Goal: Task Accomplishment & Management: Use online tool/utility

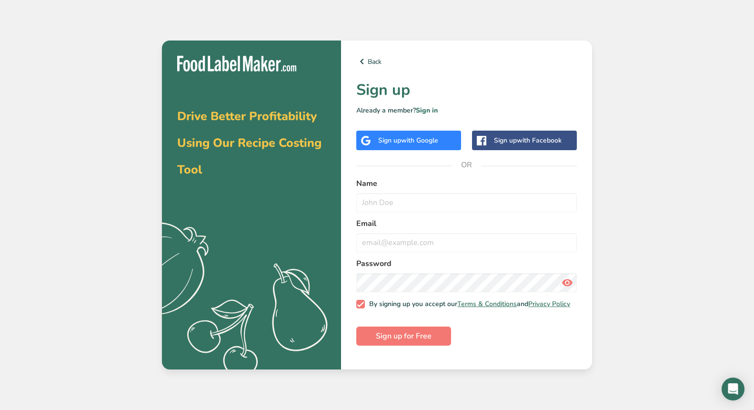
click at [412, 142] on span "with Google" at bounding box center [419, 140] width 37 height 9
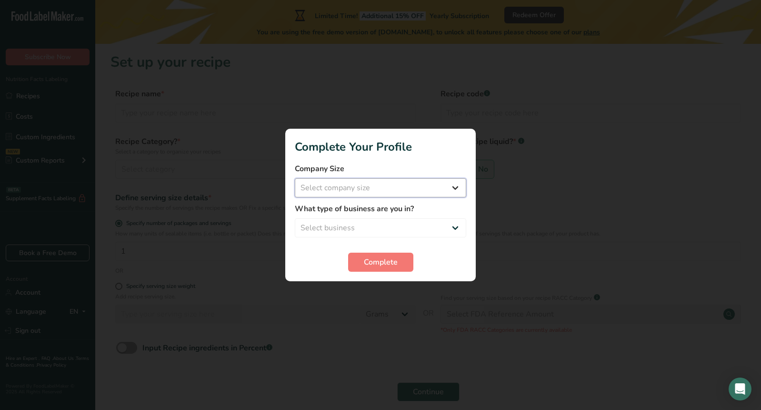
select select "1"
select select "8"
click at [383, 266] on span "Complete" at bounding box center [381, 261] width 34 height 11
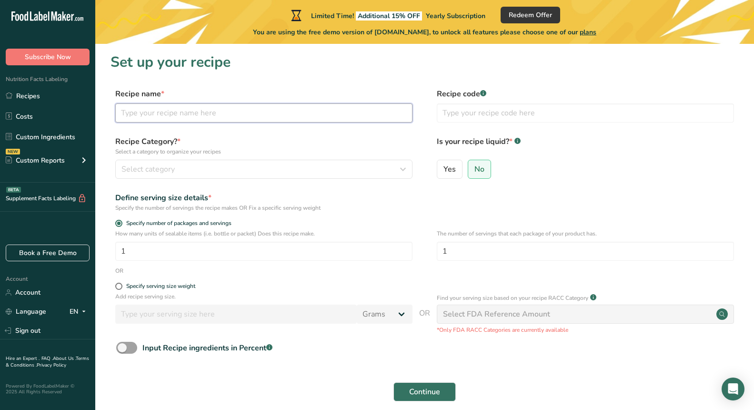
click at [206, 107] on input "text" at bounding box center [263, 112] width 297 height 19
type input "Sugar Free Chocolate Chip Cookies"
click at [185, 167] on div "Select category" at bounding box center [260, 168] width 279 height 11
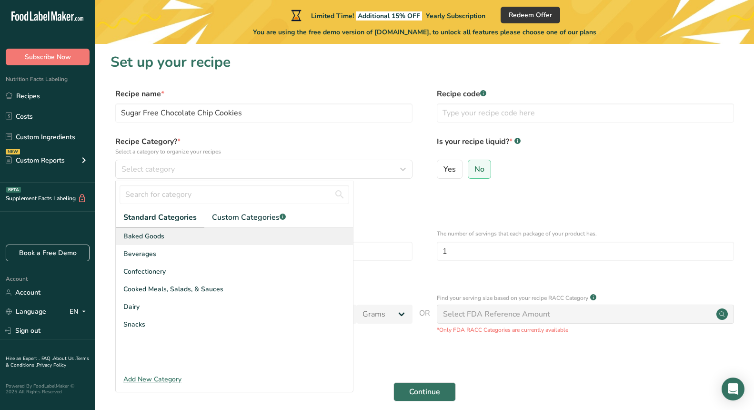
click at [161, 232] on span "Baked Goods" at bounding box center [143, 236] width 41 height 10
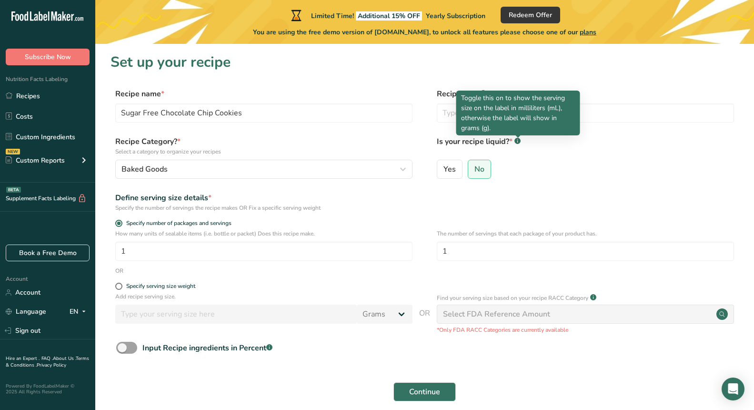
click at [520, 139] on div at bounding box center [518, 137] width 5 height 5
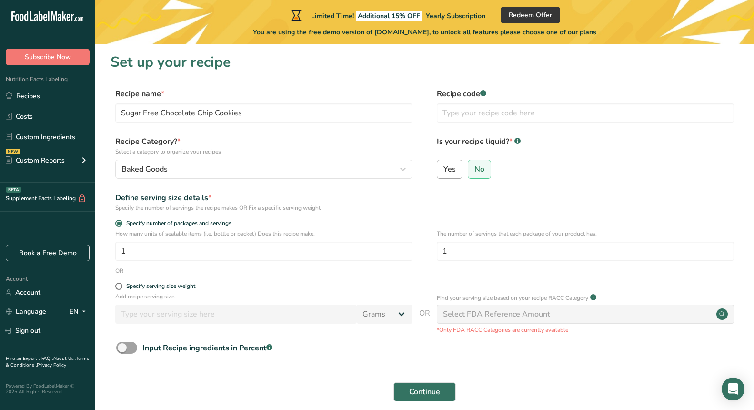
click at [444, 171] on span "Yes" at bounding box center [449, 169] width 12 height 10
click at [443, 171] on input "Yes" at bounding box center [440, 169] width 6 height 6
radio input "true"
radio input "false"
select select "22"
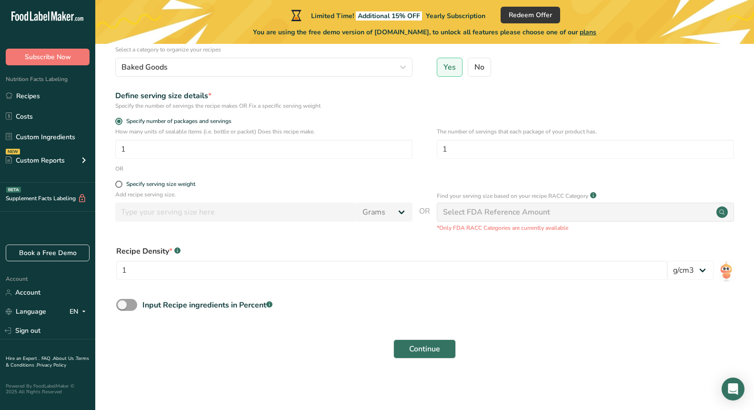
scroll to position [101, 0]
click at [467, 212] on div "Select FDA Reference Amount" at bounding box center [496, 212] width 107 height 11
click at [492, 221] on div "Select FDA Reference Amount" at bounding box center [585, 212] width 297 height 19
click at [423, 342] on button "Continue" at bounding box center [424, 349] width 62 height 19
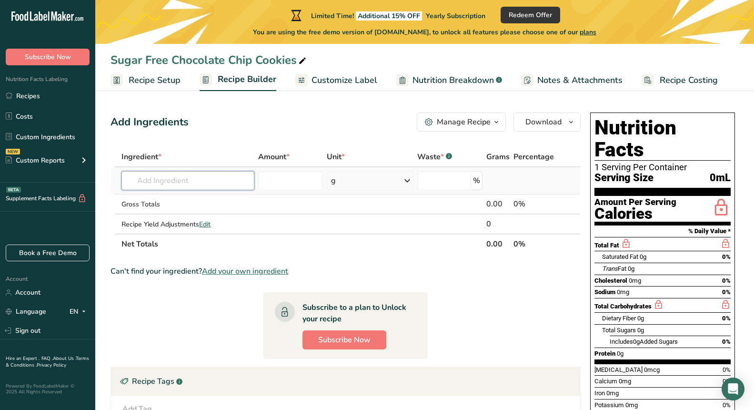
click at [228, 181] on input "text" at bounding box center [187, 180] width 133 height 19
paste input "[URL][DOMAIN_NAME]"
type input "[URL][DOMAIN_NAME]"
paste input "[URL][DOMAIN_NAME]"
type input "[URL][DOMAIN_NAME]"
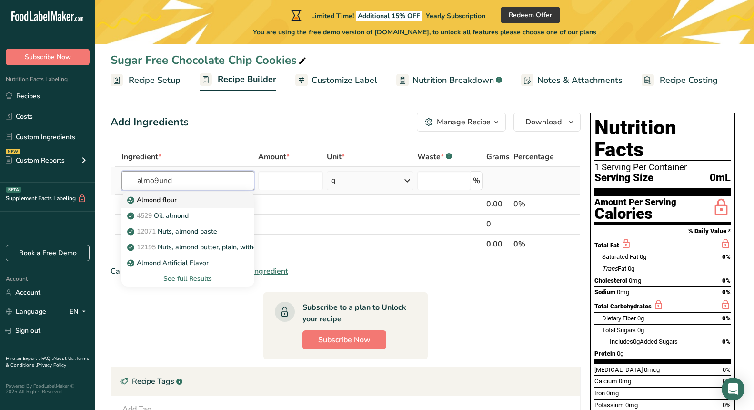
type input "almo9und"
click at [166, 198] on p "Almond flour" at bounding box center [153, 200] width 48 height 10
type input "Almond flour"
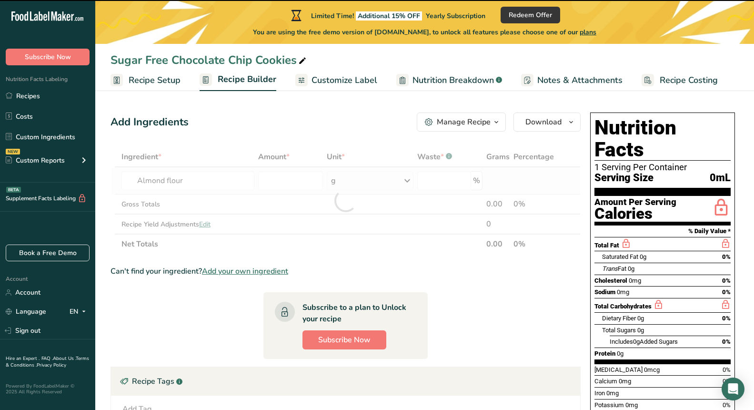
type input "0"
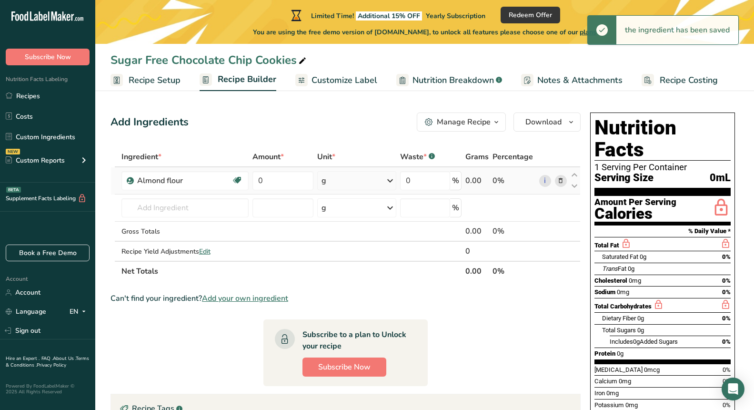
click at [347, 182] on div "g" at bounding box center [356, 180] width 79 height 19
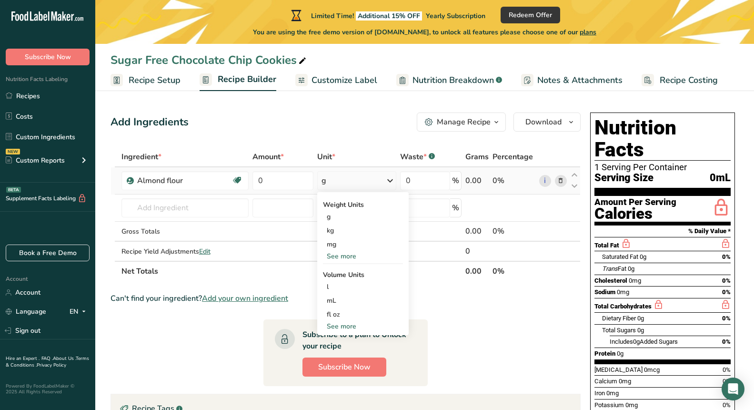
click at [350, 256] on div "See more" at bounding box center [363, 256] width 80 height 10
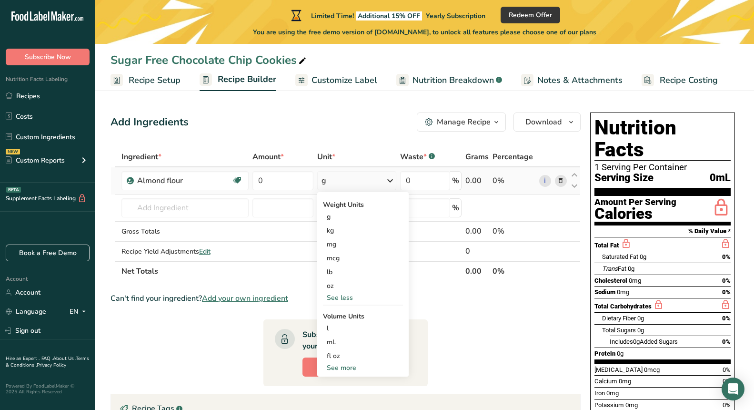
click at [343, 368] on div "See more" at bounding box center [363, 368] width 80 height 10
click at [336, 396] on div "cup" at bounding box center [363, 397] width 72 height 10
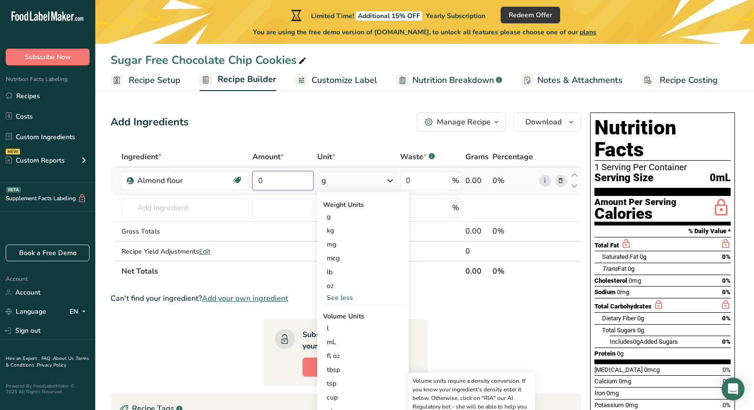
click at [285, 182] on input "0" at bounding box center [282, 180] width 61 height 19
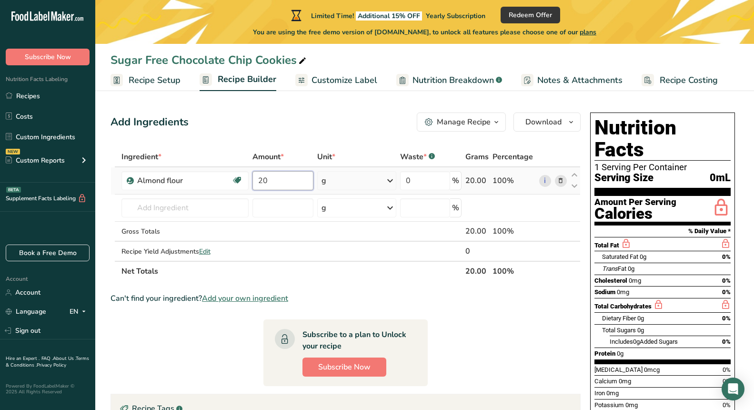
type input "200"
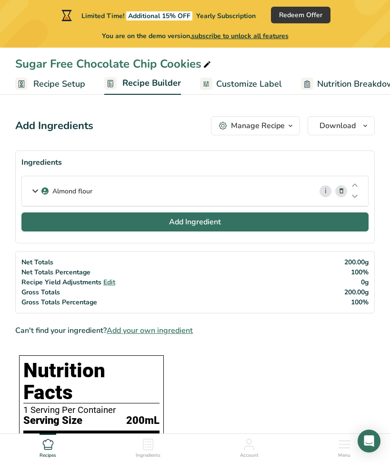
click at [70, 223] on button "Add Ingredient" at bounding box center [194, 221] width 347 height 19
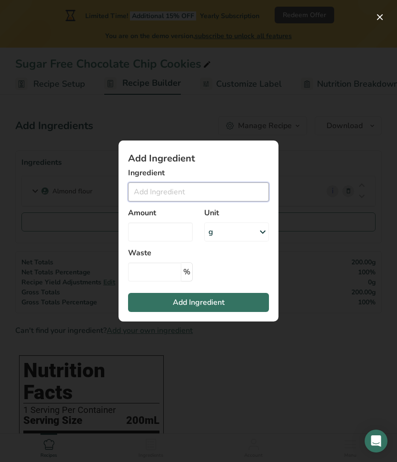
click at [191, 191] on input "Add ingredient modal" at bounding box center [198, 191] width 141 height 19
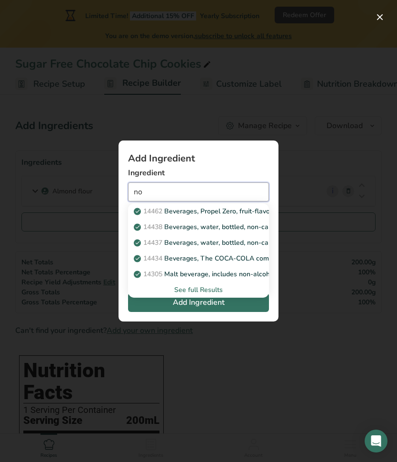
type input "n"
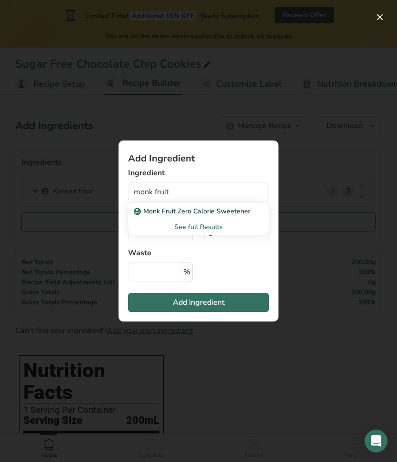
click at [187, 208] on p "Monk Fruit Zero Calorie Sweetener" at bounding box center [193, 211] width 115 height 10
type input "Monk Fruit Zero Calorie Sweetener"
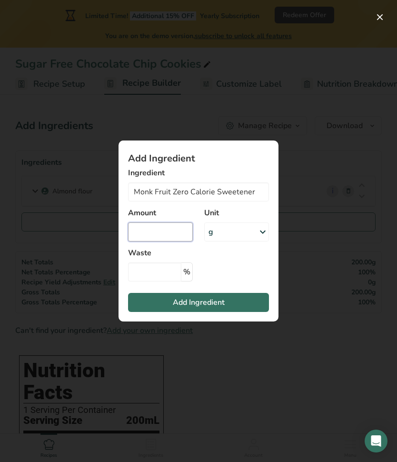
click at [175, 230] on input "Add ingredient modal" at bounding box center [160, 231] width 65 height 19
type input "100"
click at [204, 307] on span "Add Ingredient" at bounding box center [199, 302] width 52 height 11
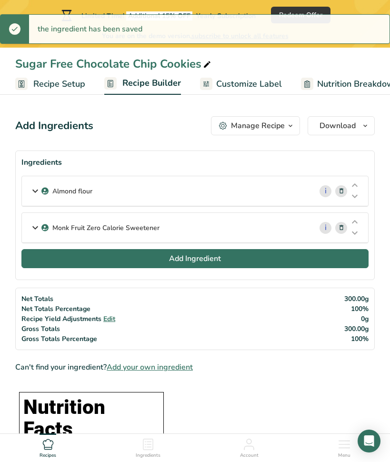
click at [86, 257] on button "Add Ingredient" at bounding box center [194, 258] width 347 height 19
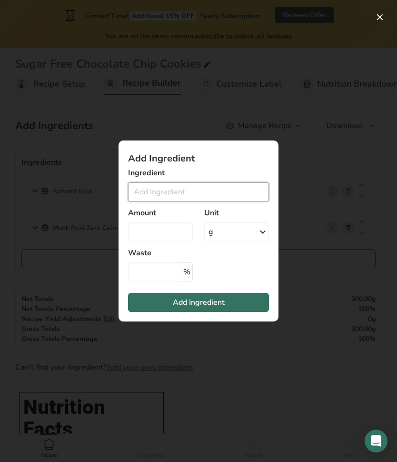
click at [154, 192] on input "Add ingredient modal" at bounding box center [198, 191] width 141 height 19
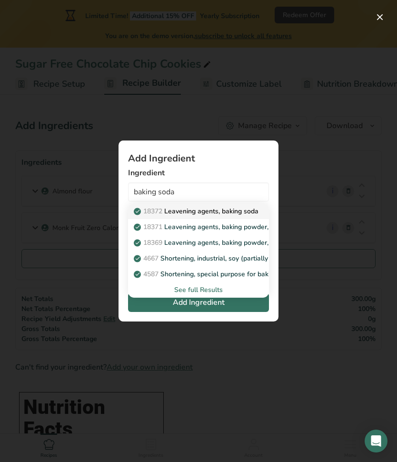
click at [211, 211] on p "18372 Leavening agents, baking soda" at bounding box center [197, 211] width 123 height 10
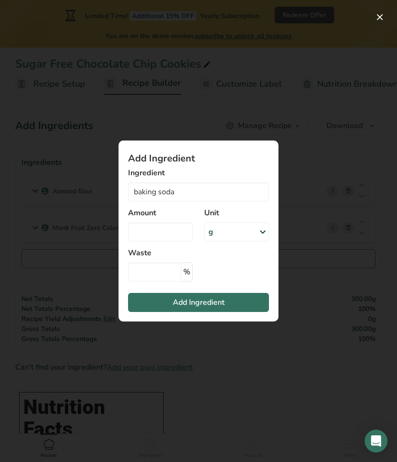
type input "Leavening agents, baking soda"
click at [229, 236] on div "g" at bounding box center [236, 231] width 65 height 19
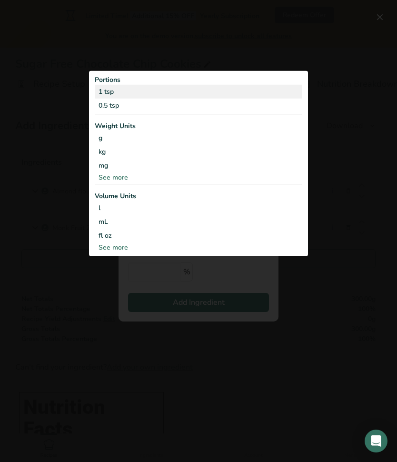
click at [108, 93] on div "1 tsp" at bounding box center [199, 91] width 208 height 14
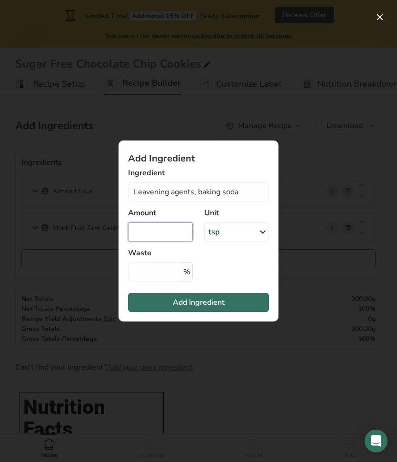
click at [158, 232] on input "Add ingredient modal" at bounding box center [160, 231] width 65 height 19
type input "1"
click at [179, 298] on span "Add Ingredient" at bounding box center [199, 302] width 52 height 11
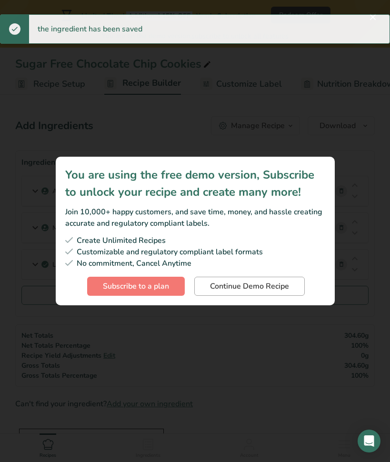
click at [238, 289] on span "Continue Demo Recipe" at bounding box center [249, 286] width 79 height 11
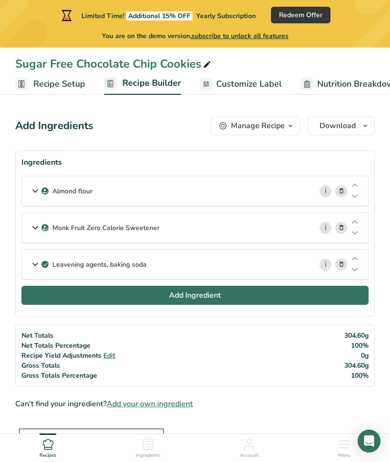
click at [110, 300] on button "Add Ingredient" at bounding box center [194, 295] width 347 height 19
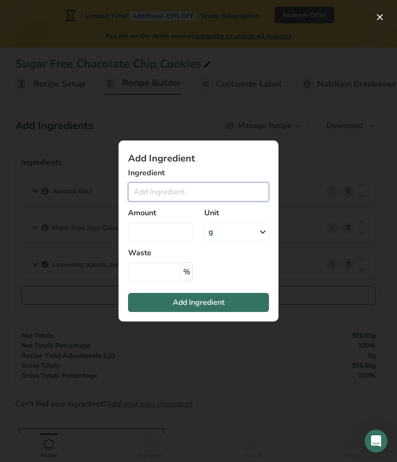
click at [163, 194] on input "Add ingredient modal" at bounding box center [198, 191] width 141 height 19
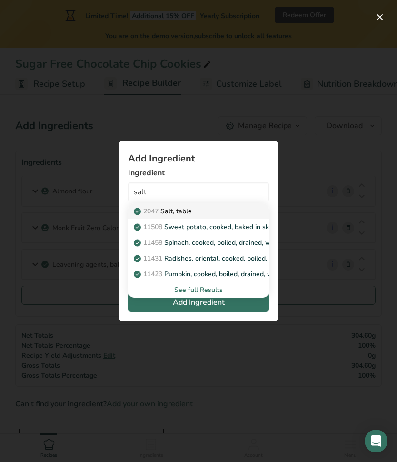
click at [177, 210] on p "2047 Salt, table" at bounding box center [164, 211] width 56 height 10
type input "Salt, table"
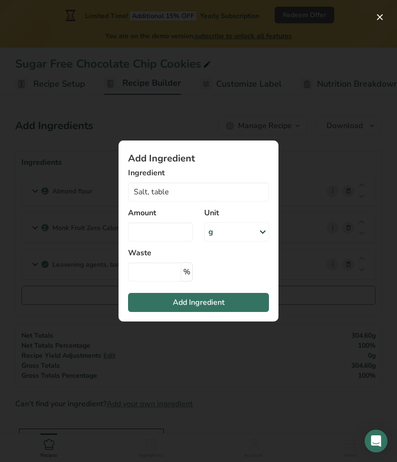
click at [221, 232] on div "g" at bounding box center [236, 231] width 65 height 19
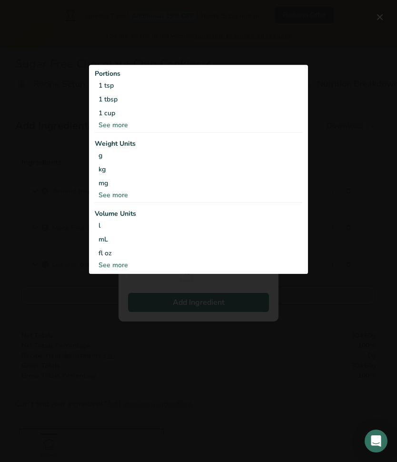
click at [106, 129] on div "See more" at bounding box center [199, 125] width 208 height 10
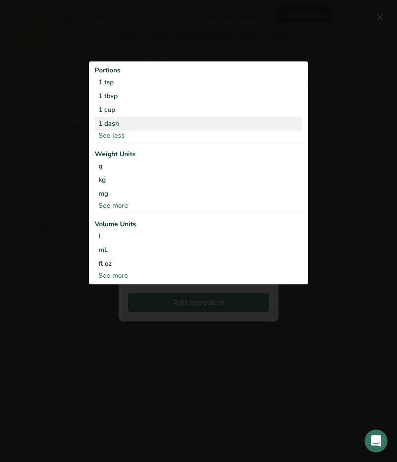
click at [106, 127] on div "1 dash" at bounding box center [199, 124] width 208 height 14
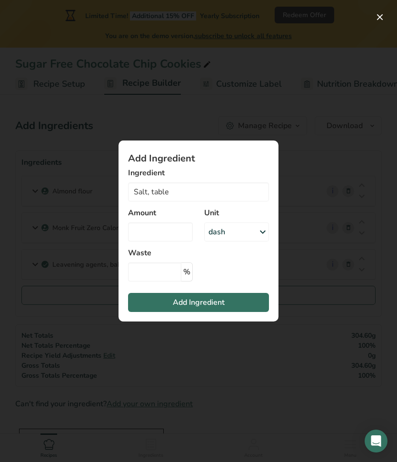
click at [232, 234] on div "dash" at bounding box center [236, 231] width 65 height 19
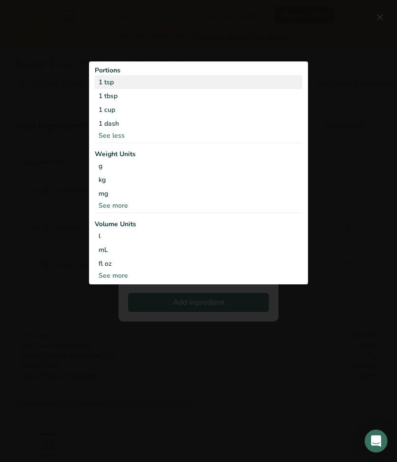
click at [119, 82] on div "1 tsp" at bounding box center [199, 82] width 208 height 14
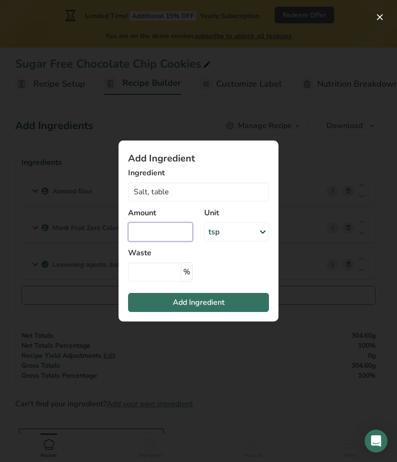
click at [159, 228] on input "Add ingredient modal" at bounding box center [160, 231] width 65 height 19
type input "0"
type input "0.25"
click at [184, 298] on span "Add Ingredient" at bounding box center [199, 302] width 52 height 11
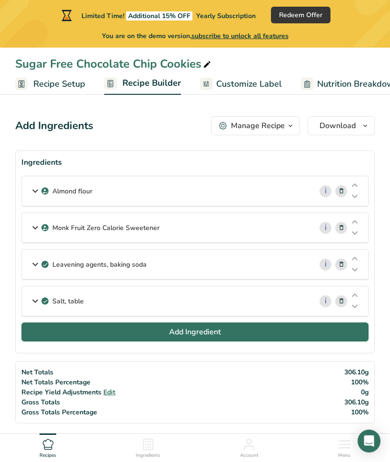
click at [130, 329] on button "Add Ingredient" at bounding box center [194, 332] width 347 height 19
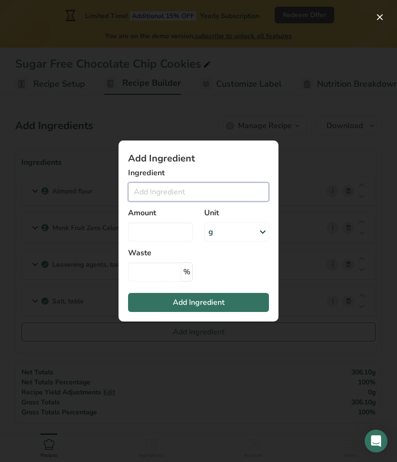
click at [171, 187] on input "Add ingredient modal" at bounding box center [198, 191] width 141 height 19
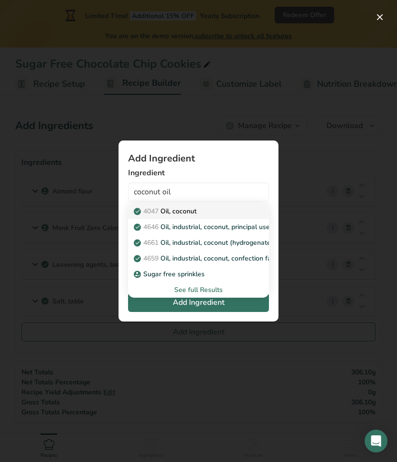
click at [196, 209] on p "4047 Oil, coconut" at bounding box center [166, 211] width 61 height 10
type input "Oil, coconut"
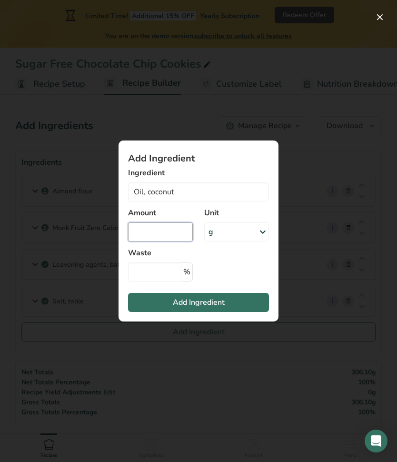
click at [167, 228] on input "Add ingredient modal" at bounding box center [160, 231] width 65 height 19
type input "80"
click at [243, 234] on div "g" at bounding box center [236, 231] width 65 height 19
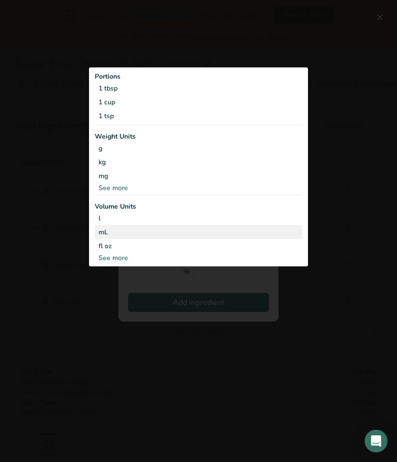
click at [101, 230] on div "mL" at bounding box center [199, 232] width 200 height 10
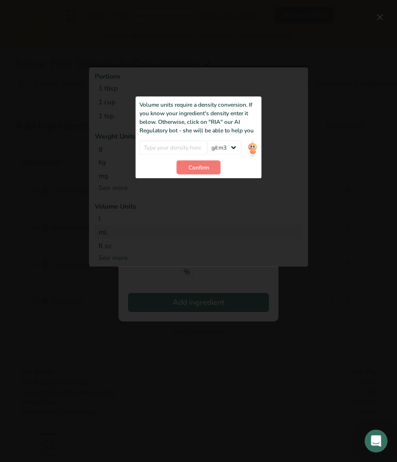
click at [250, 130] on div "Volume units require a density conversion. If you know your ingredient's densit…" at bounding box center [199, 118] width 119 height 34
click at [173, 141] on input "Add ingredient modal" at bounding box center [174, 148] width 68 height 14
click at [279, 102] on div "Add ingredient modal" at bounding box center [198, 165] width 219 height 201
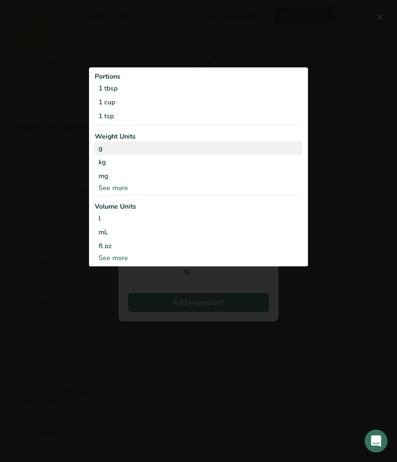
click at [302, 153] on div "g" at bounding box center [199, 148] width 208 height 14
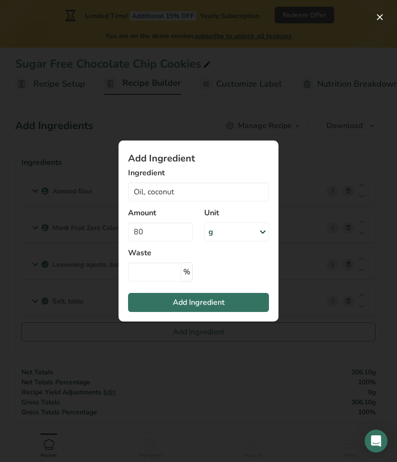
click at [239, 229] on div "g" at bounding box center [236, 231] width 65 height 19
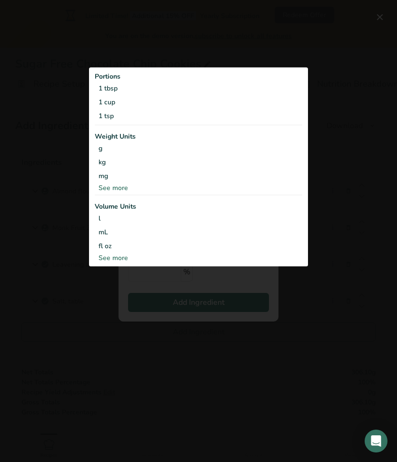
click at [115, 191] on div "See more" at bounding box center [199, 187] width 208 height 10
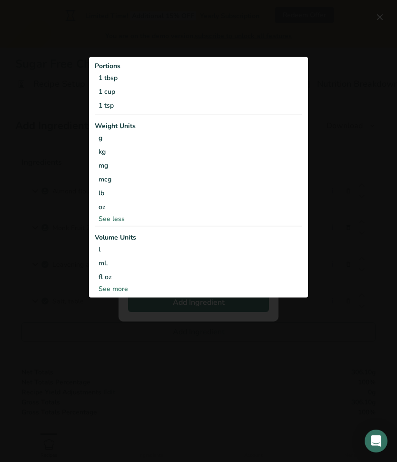
click at [114, 291] on div "See more" at bounding box center [199, 288] width 208 height 10
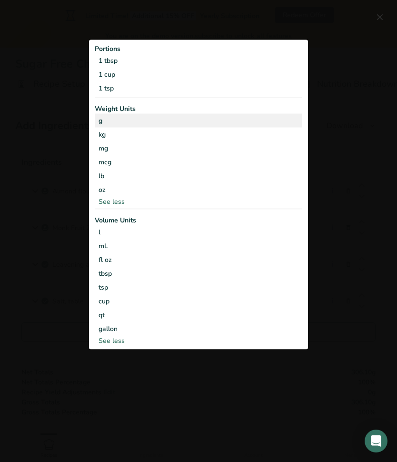
click at [111, 120] on div "g" at bounding box center [199, 120] width 208 height 14
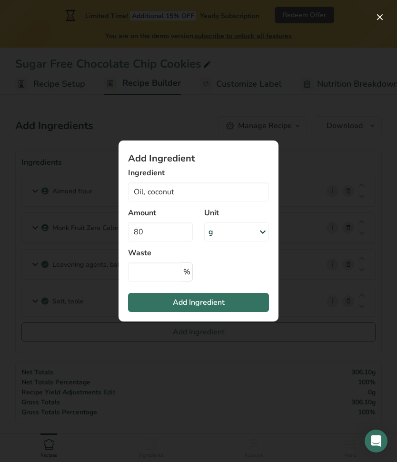
click at [191, 299] on span "Add Ingredient" at bounding box center [199, 302] width 52 height 11
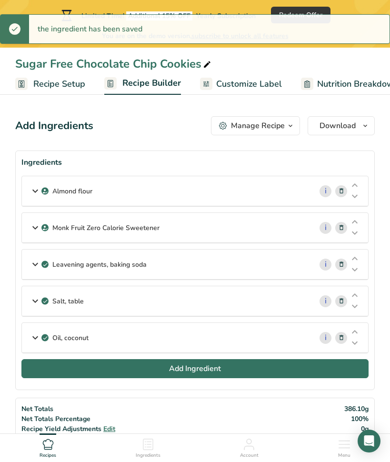
click at [135, 370] on button "Add Ingredient" at bounding box center [194, 368] width 347 height 19
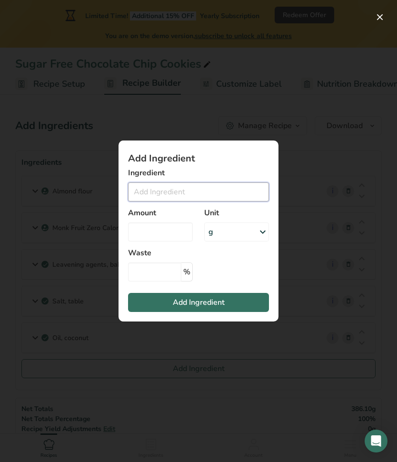
click at [164, 193] on input "Add ingredient modal" at bounding box center [198, 191] width 141 height 19
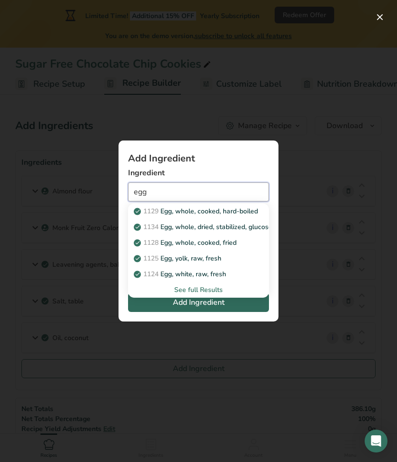
type input "egg"
click at [195, 298] on span "Add Ingredient" at bounding box center [199, 302] width 52 height 11
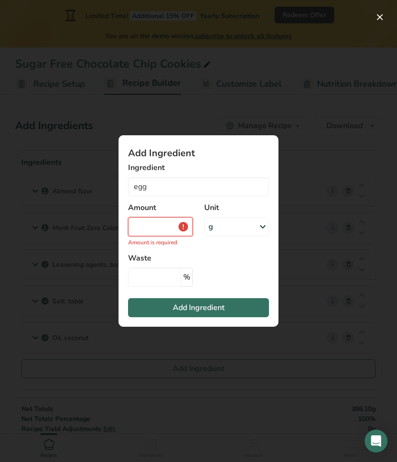
click at [168, 221] on input "Add ingredient modal" at bounding box center [160, 226] width 65 height 19
click at [228, 222] on div "g" at bounding box center [236, 226] width 65 height 19
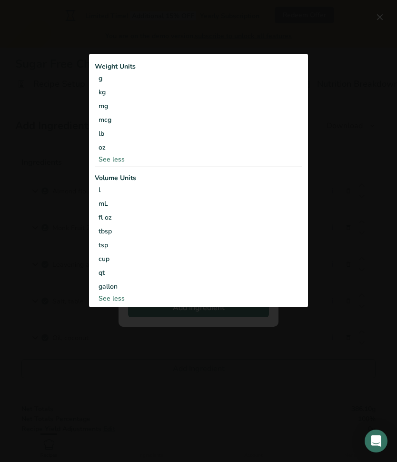
click at [119, 159] on div "See less" at bounding box center [199, 159] width 208 height 10
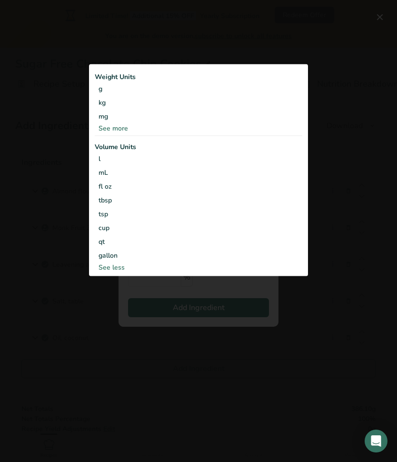
click at [87, 279] on div "Add ingredient modal" at bounding box center [198, 231] width 397 height 462
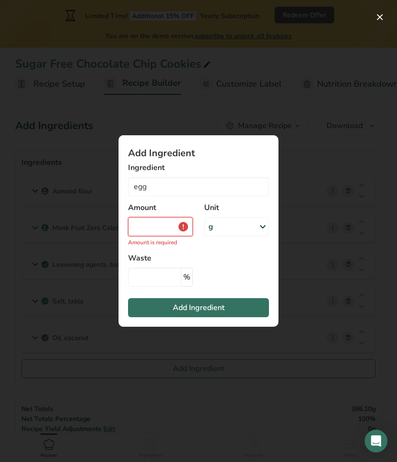
click at [136, 230] on input "Add ingredient modal" at bounding box center [160, 226] width 65 height 19
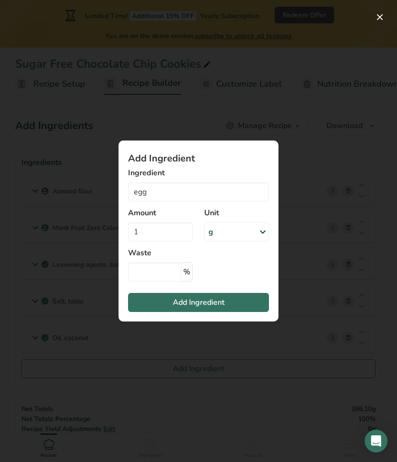
click at [219, 236] on div "g" at bounding box center [236, 231] width 65 height 19
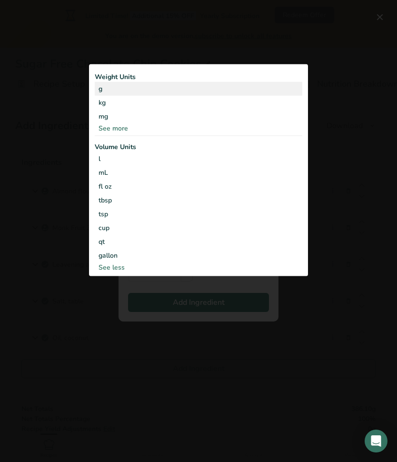
click at [106, 87] on div "g" at bounding box center [199, 88] width 208 height 14
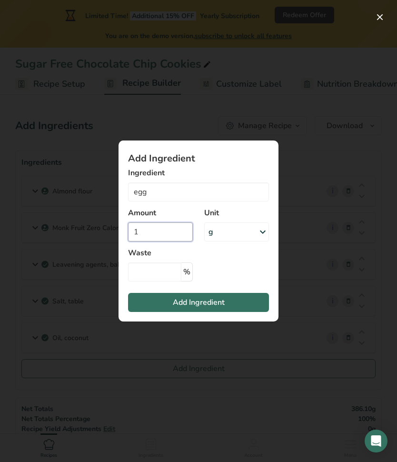
click at [147, 233] on input "1" at bounding box center [160, 231] width 65 height 19
type input "44"
click at [186, 189] on input "egg" at bounding box center [198, 191] width 141 height 19
click at [194, 307] on span "Add Ingredient" at bounding box center [199, 302] width 52 height 11
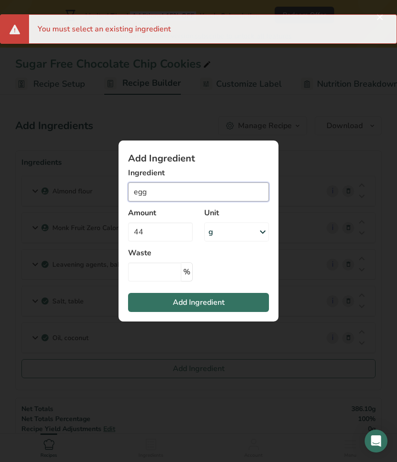
click at [198, 192] on input "egg" at bounding box center [198, 191] width 141 height 19
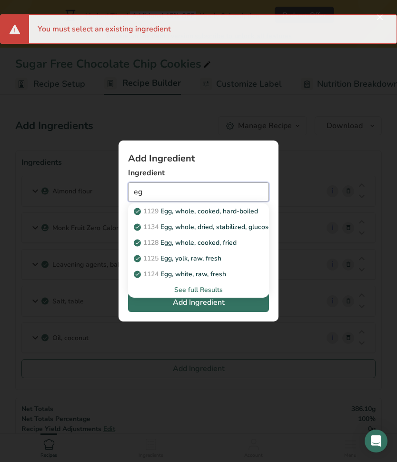
type input "e"
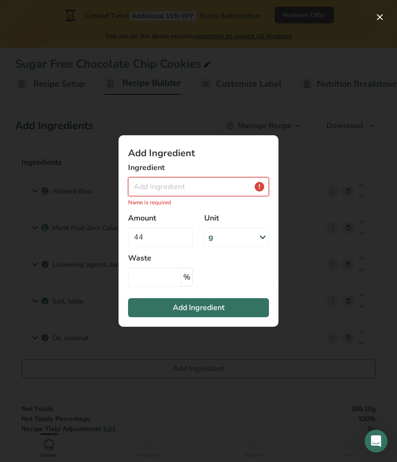
type input "w"
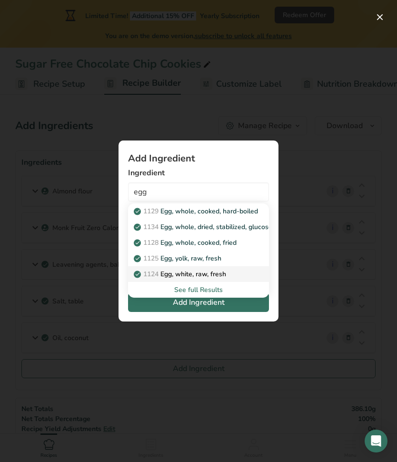
click at [196, 276] on p "1124 Egg, white, raw, fresh" at bounding box center [181, 274] width 91 height 10
type input "Egg, white, raw, fresh"
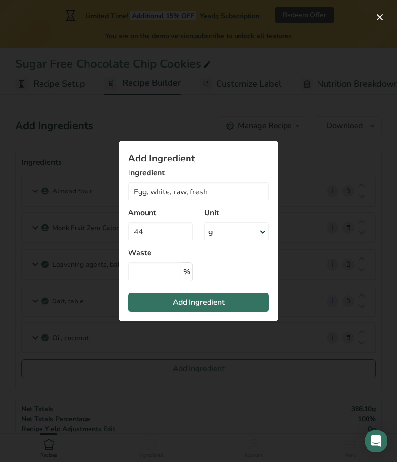
drag, startPoint x: 219, startPoint y: 306, endPoint x: 203, endPoint y: 303, distance: 16.4
click at [217, 306] on span "Add Ingredient" at bounding box center [199, 302] width 52 height 11
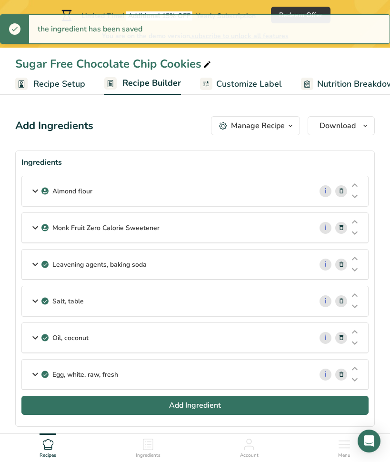
click at [108, 409] on button "Add Ingredient" at bounding box center [194, 405] width 347 height 19
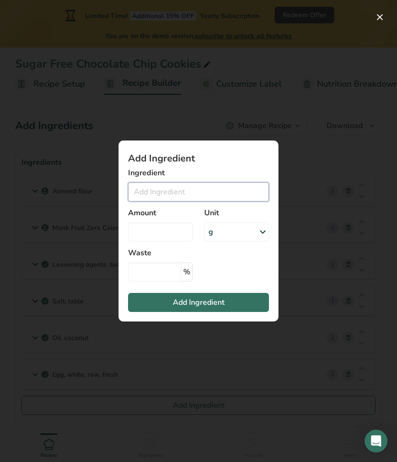
click at [142, 187] on input "Add ingredient modal" at bounding box center [198, 191] width 141 height 19
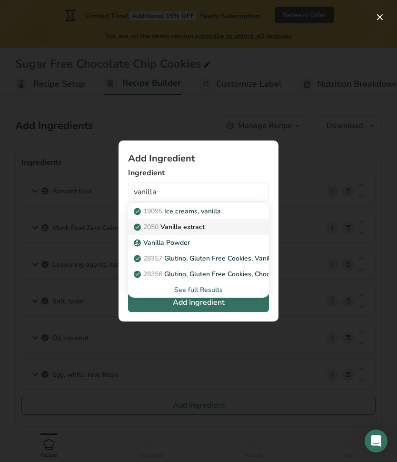
click at [188, 226] on p "2050 Vanilla extract" at bounding box center [170, 227] width 69 height 10
type input "Vanilla extract"
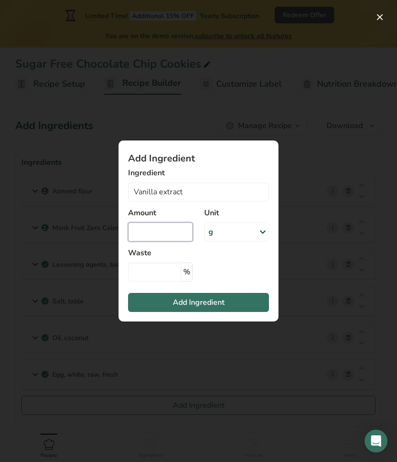
click at [174, 229] on input "Add ingredient modal" at bounding box center [160, 231] width 65 height 19
type input "1"
click at [216, 234] on div "g" at bounding box center [236, 231] width 65 height 19
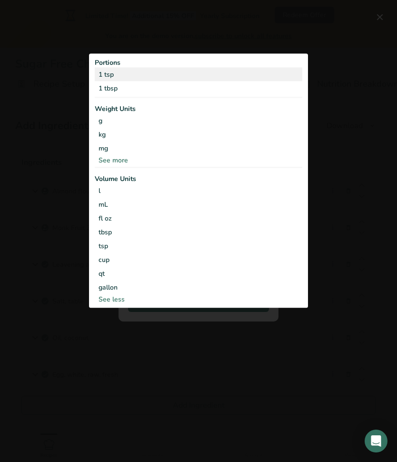
click at [116, 75] on div "1 tsp" at bounding box center [199, 74] width 208 height 14
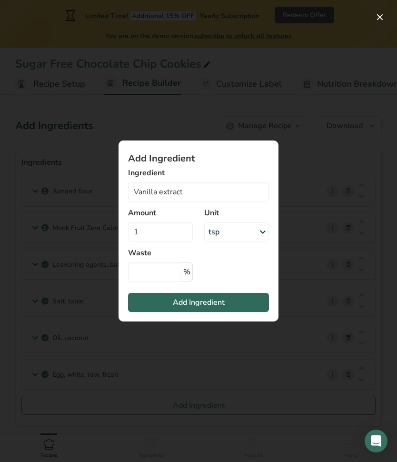
click at [205, 302] on span "Add Ingredient" at bounding box center [199, 302] width 52 height 11
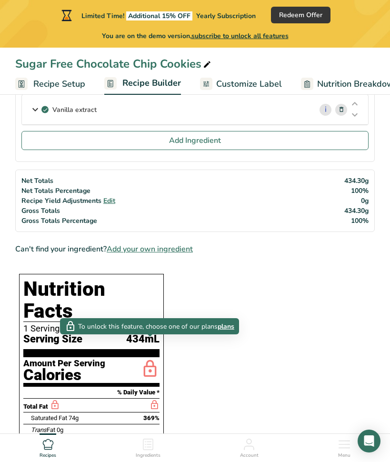
scroll to position [223, 0]
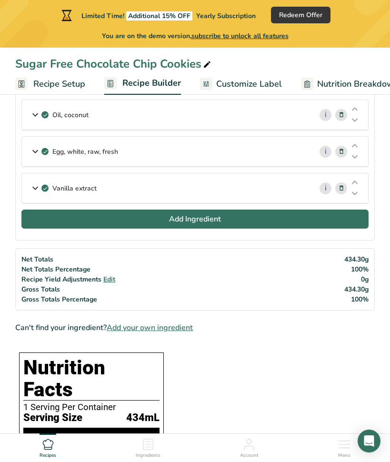
click at [135, 223] on button "Add Ingredient" at bounding box center [194, 219] width 347 height 19
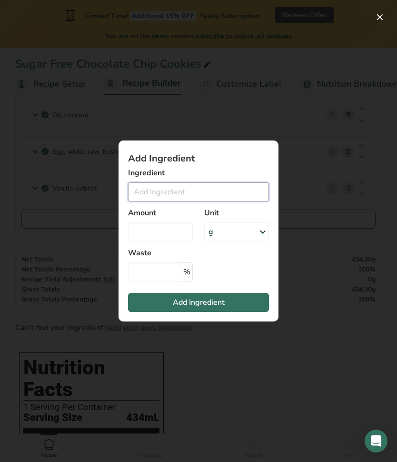
click at [160, 194] on input "Add ingredient modal" at bounding box center [198, 191] width 141 height 19
click at [167, 191] on input "sugar free maple syrup" at bounding box center [198, 191] width 141 height 19
click at [221, 191] on input "sugar free maple syrup" at bounding box center [198, 191] width 141 height 19
click at [171, 211] on div "No Results Found" at bounding box center [198, 211] width 141 height 16
drag, startPoint x: 171, startPoint y: 196, endPoint x: 75, endPoint y: 187, distance: 95.7
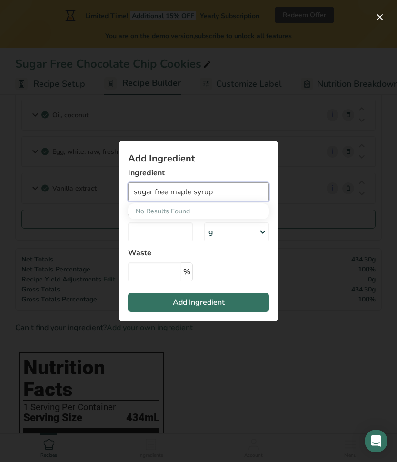
click at [75, 187] on div "Add Ingredient Ingredient sugar free maple syrup No Results Found Amount Unit g…" at bounding box center [198, 231] width 397 height 462
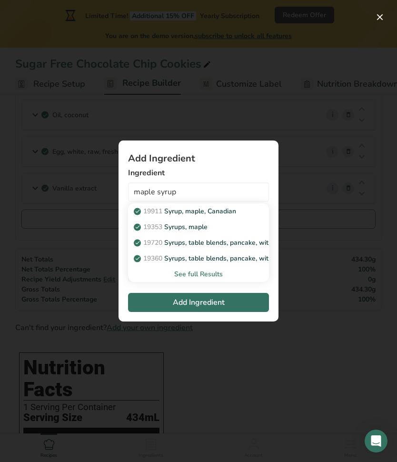
click at [201, 273] on div "See full Results" at bounding box center [199, 274] width 126 height 10
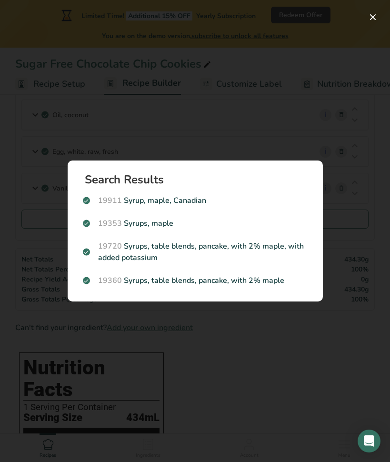
drag, startPoint x: 170, startPoint y: 222, endPoint x: 248, endPoint y: 231, distance: 79.2
click at [170, 222] on p "19353 Syrups, maple" at bounding box center [195, 223] width 225 height 11
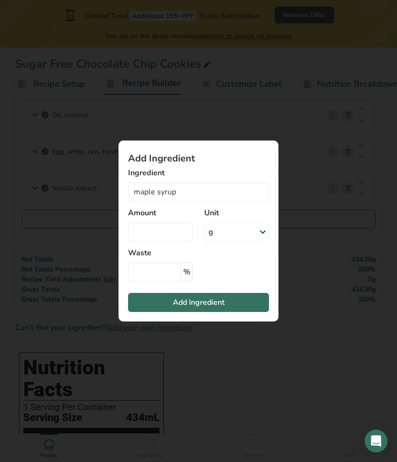
type input "Syrups, maple"
click at [216, 232] on div "g" at bounding box center [236, 231] width 65 height 19
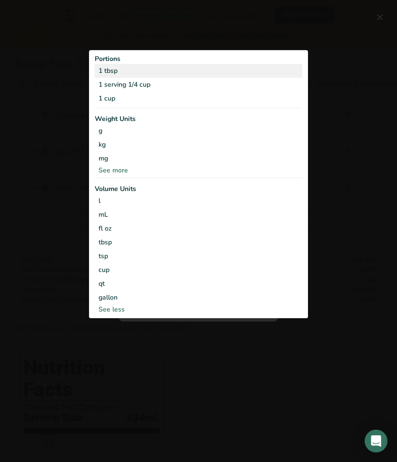
click at [121, 72] on div "1 tbsp" at bounding box center [199, 71] width 208 height 14
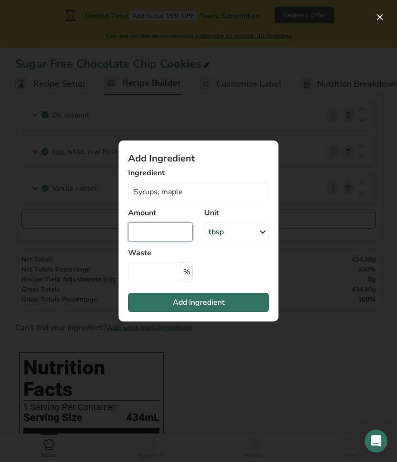
click at [175, 233] on input "Add ingredient modal" at bounding box center [160, 231] width 65 height 19
type input "1"
click at [224, 301] on span "Add Ingredient" at bounding box center [199, 302] width 52 height 11
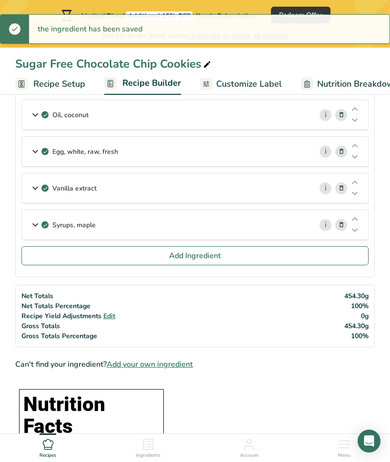
scroll to position [323, 0]
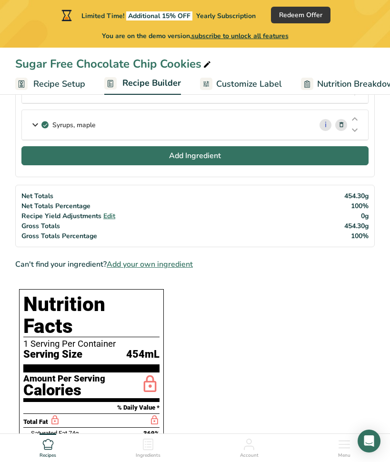
click at [167, 159] on button "Add Ingredient" at bounding box center [194, 155] width 347 height 19
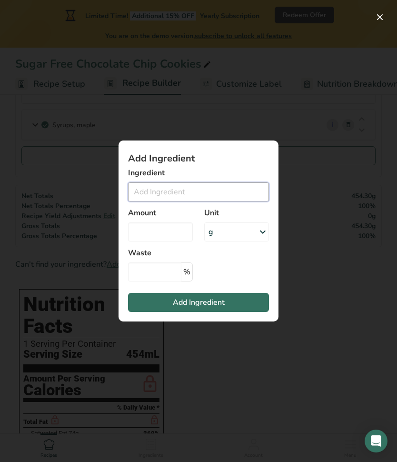
click at [151, 189] on input "Add ingredient modal" at bounding box center [198, 191] width 141 height 19
type input "sugar-free chocolate chips"
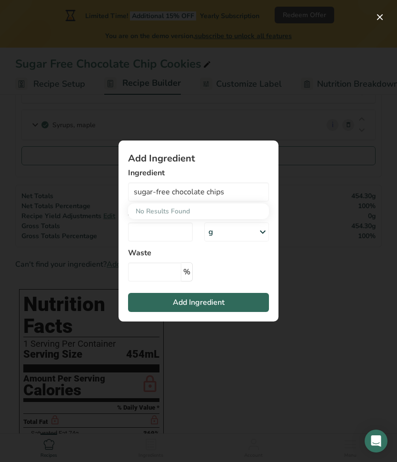
click at [173, 298] on span "Add Ingredient" at bounding box center [199, 302] width 52 height 11
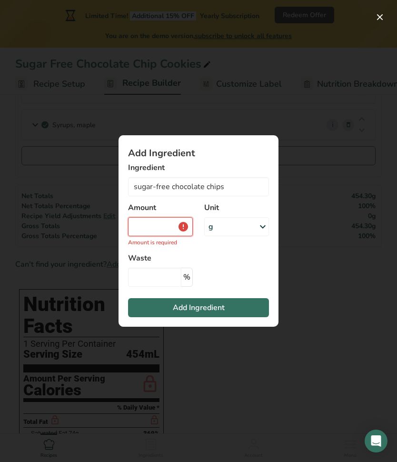
click at [162, 227] on input "Add ingredient modal" at bounding box center [160, 226] width 65 height 19
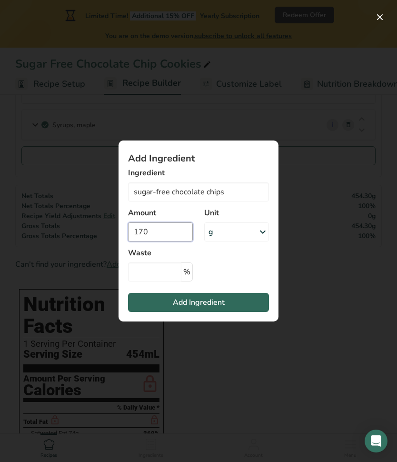
type input "170"
click at [184, 303] on span "Add Ingredient" at bounding box center [199, 302] width 52 height 11
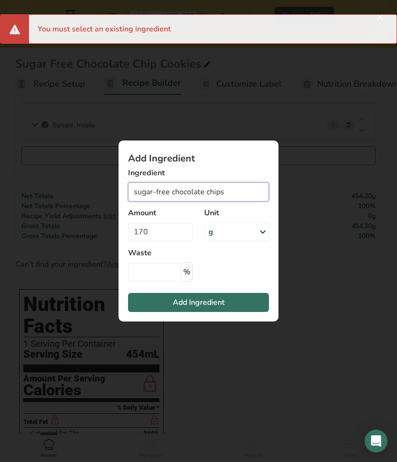
click at [224, 193] on input "sugar-free chocolate chips" at bounding box center [198, 191] width 141 height 19
click at [237, 193] on input "sugar-free chocolate chips" at bounding box center [198, 191] width 141 height 19
click at [184, 194] on input "sugar-free chocolate chips" at bounding box center [198, 191] width 141 height 19
drag, startPoint x: 172, startPoint y: 192, endPoint x: 101, endPoint y: 195, distance: 71.5
click at [101, 195] on div "Add Ingredient Ingredient sugar-free chocolate chips No Results Found Amount 17…" at bounding box center [198, 231] width 397 height 462
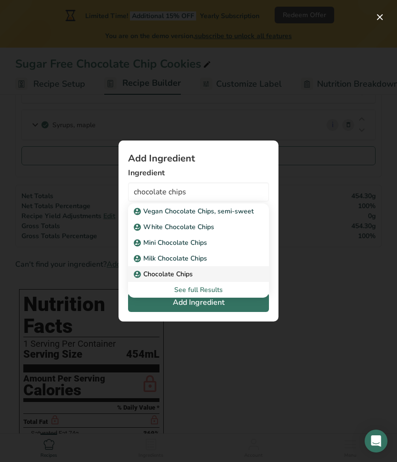
click at [168, 269] on p "Chocolate Chips" at bounding box center [164, 274] width 57 height 10
type input "Chocolate Chips"
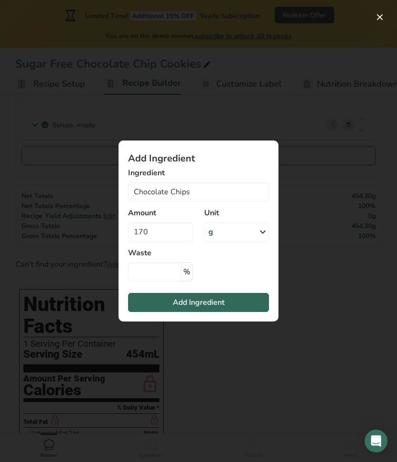
click at [228, 304] on button "Add Ingredient" at bounding box center [198, 302] width 141 height 19
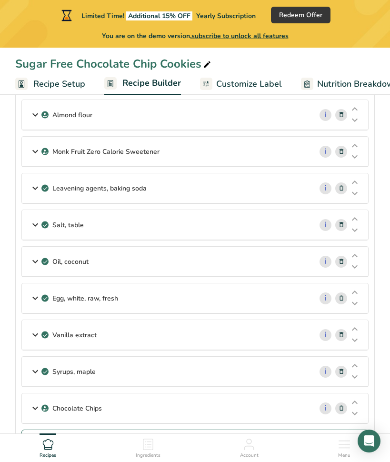
scroll to position [80, 0]
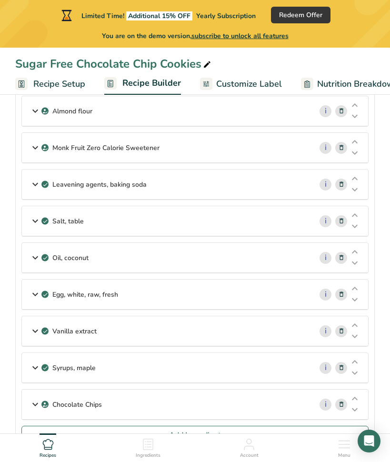
click at [344, 75] on link "Nutrition Breakdown .a-a{fill:#347362;}.b-a{fill:#fff;}" at bounding box center [354, 83] width 106 height 21
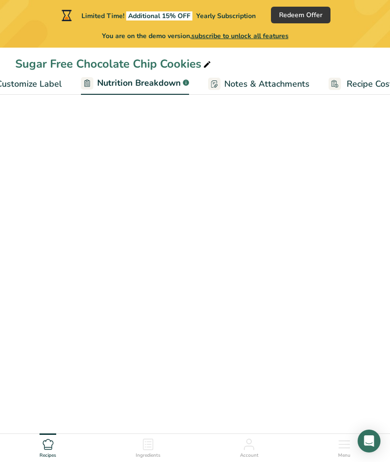
select select "Calories"
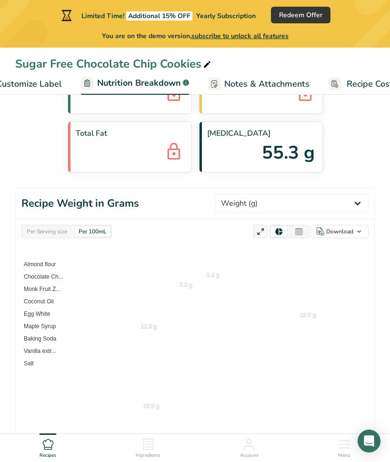
click at [347, 80] on span "Recipe Costing" at bounding box center [376, 84] width 58 height 13
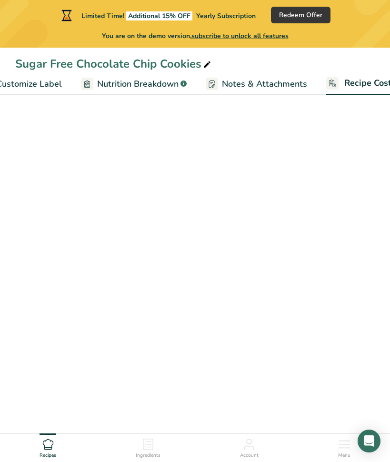
click at [111, 82] on span "Nutrition Breakdown" at bounding box center [137, 84] width 81 height 13
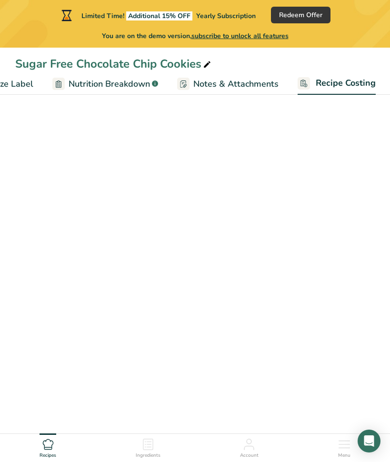
select select "Calories"
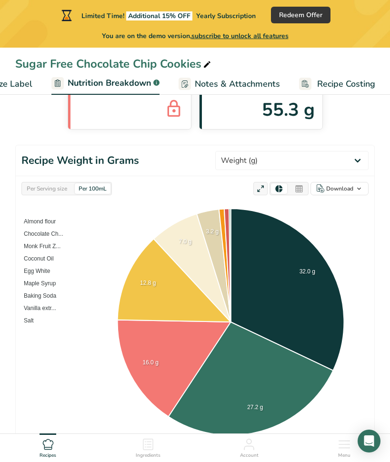
scroll to position [0, 0]
